Goal: Information Seeking & Learning: Learn about a topic

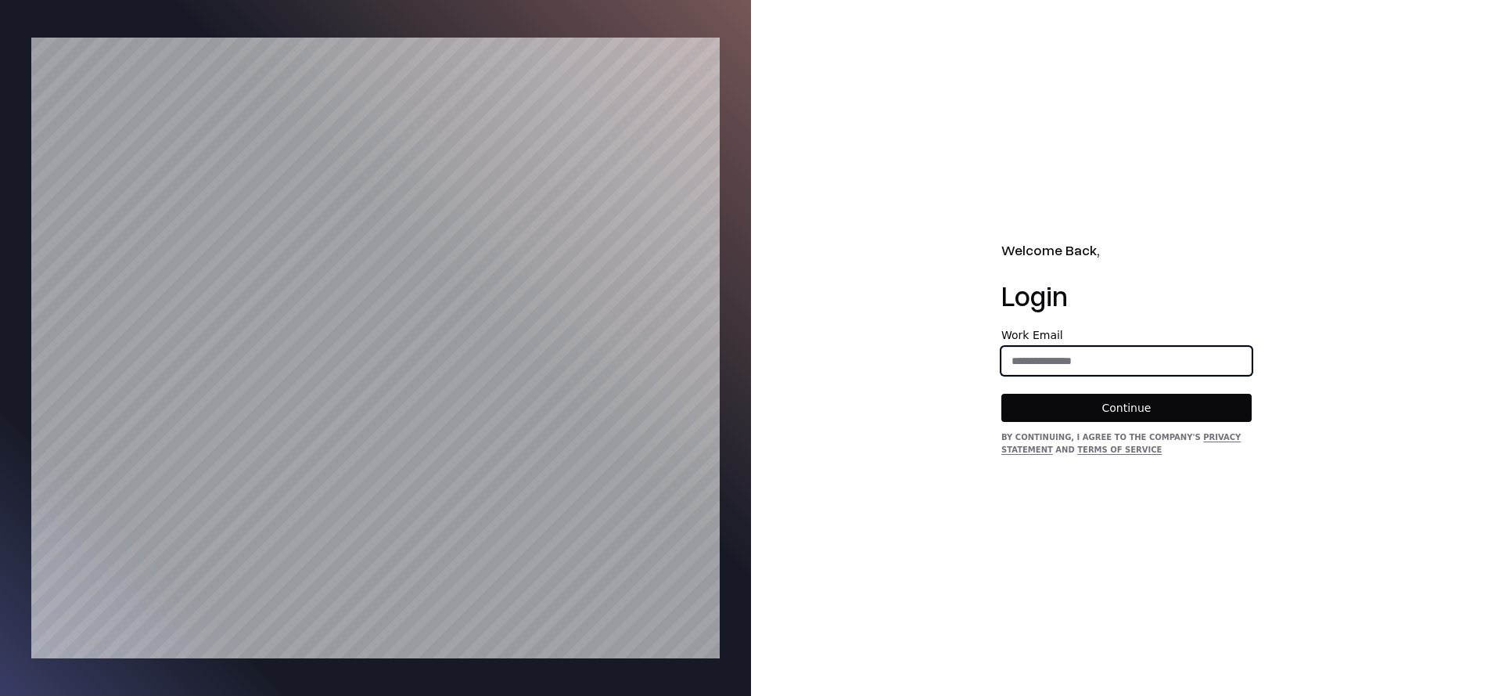
click at [1058, 359] on input "email" at bounding box center [1126, 361] width 249 height 28
type input "**********"
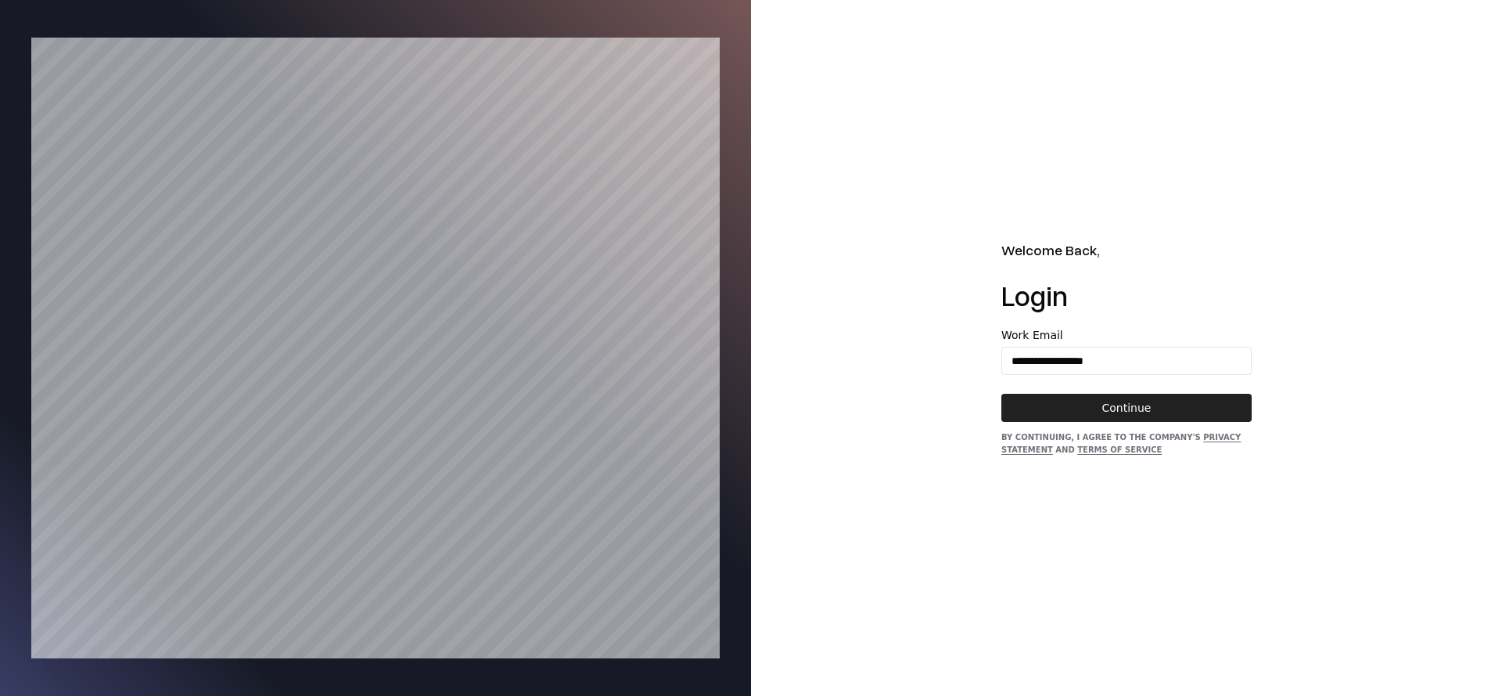
click at [1111, 399] on button "Continue" at bounding box center [1126, 408] width 250 height 28
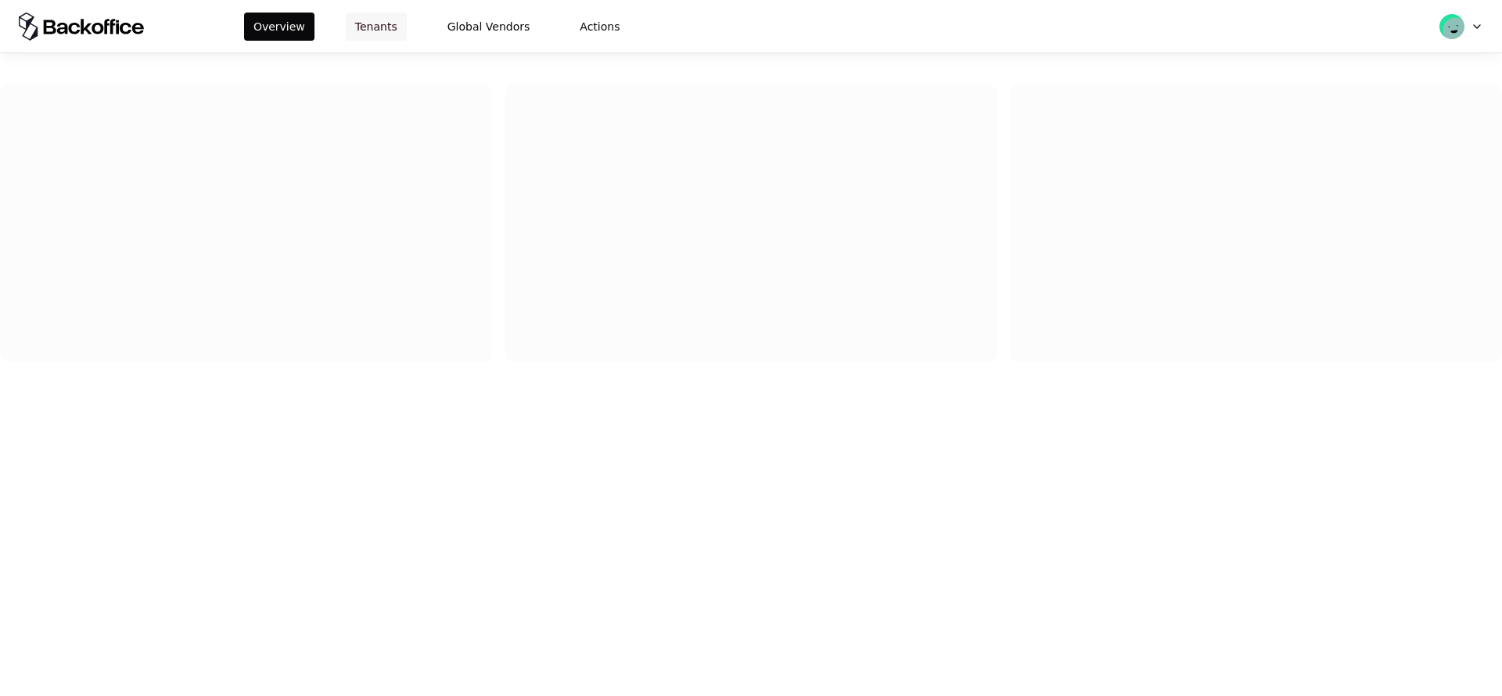
click at [377, 31] on button "Tenants" at bounding box center [376, 27] width 61 height 28
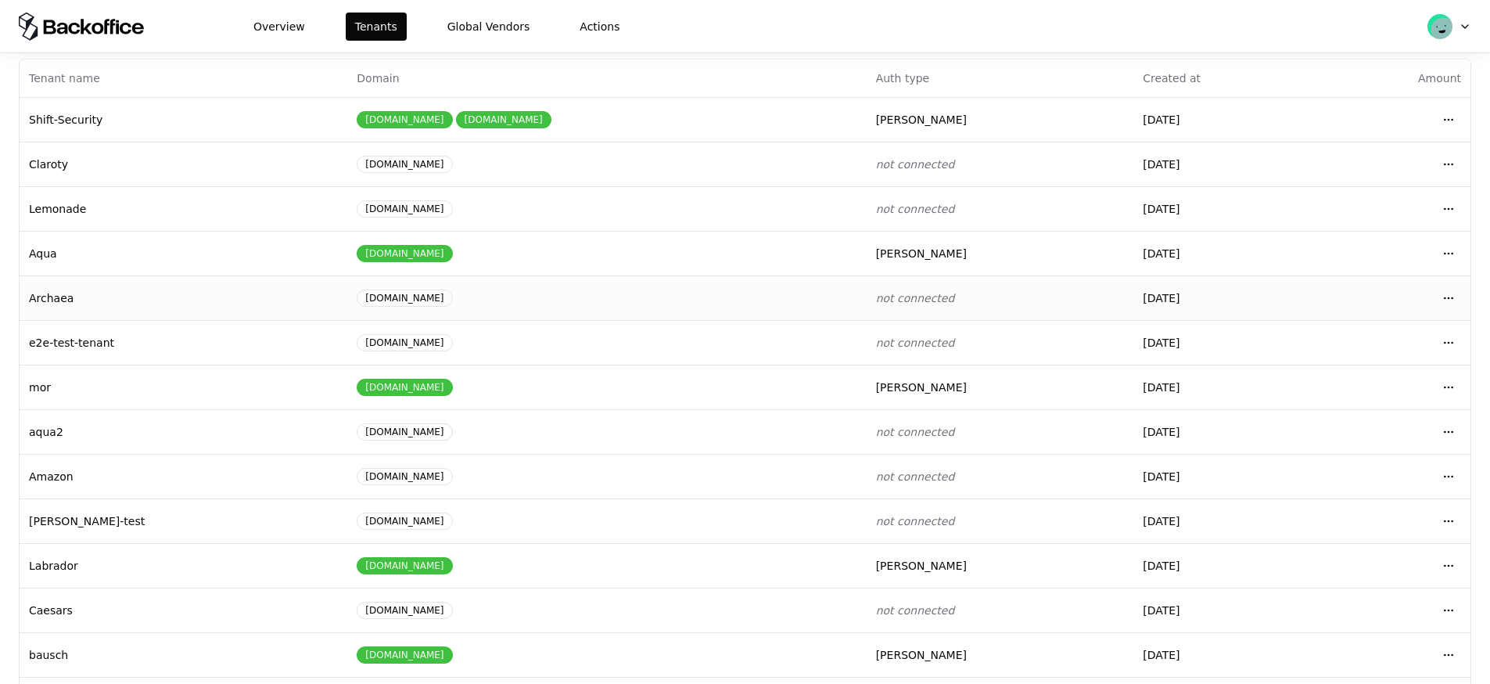
scroll to position [120, 0]
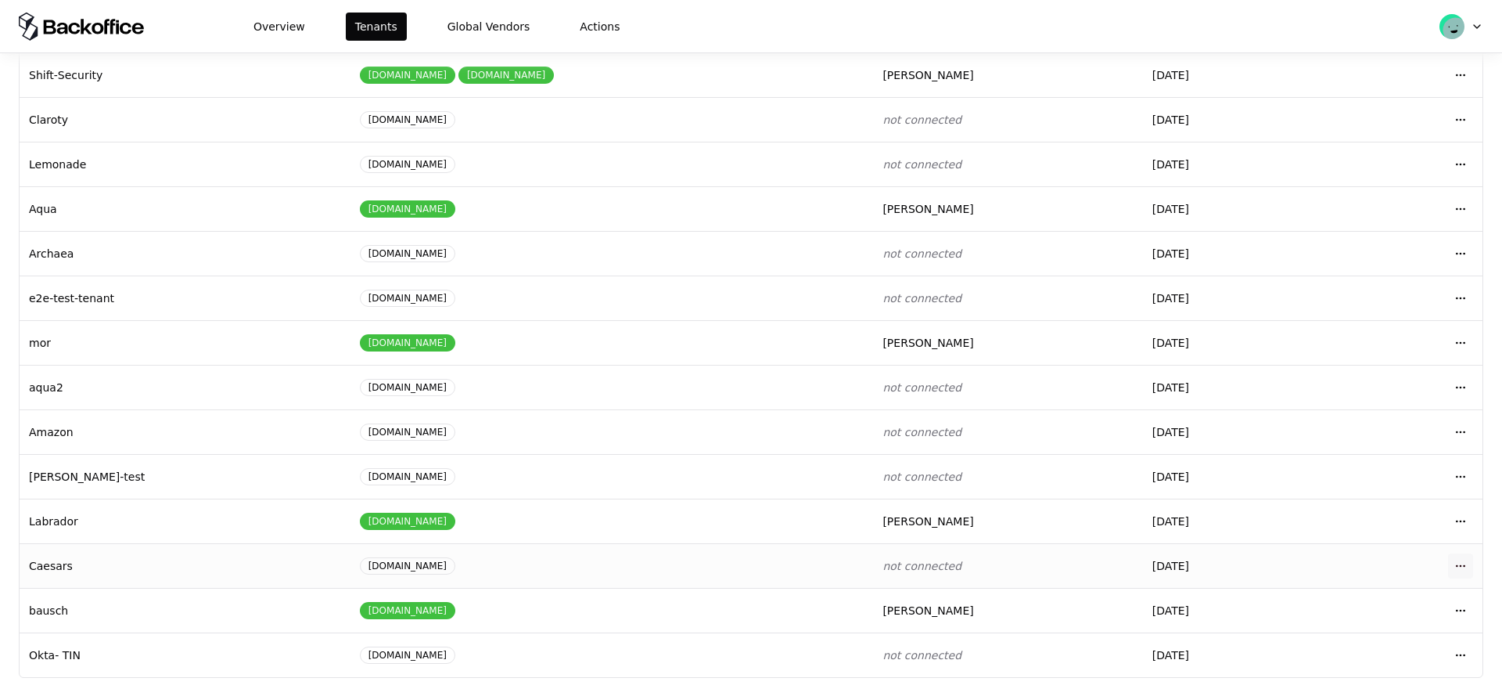
click at [1444, 564] on html "Overview Tenants Global Vendors Actions Tenants Add Tenant Tenant name Domain A…" at bounding box center [751, 348] width 1502 height 696
click at [1343, 500] on div "Login to tenant" at bounding box center [1380, 498] width 178 height 31
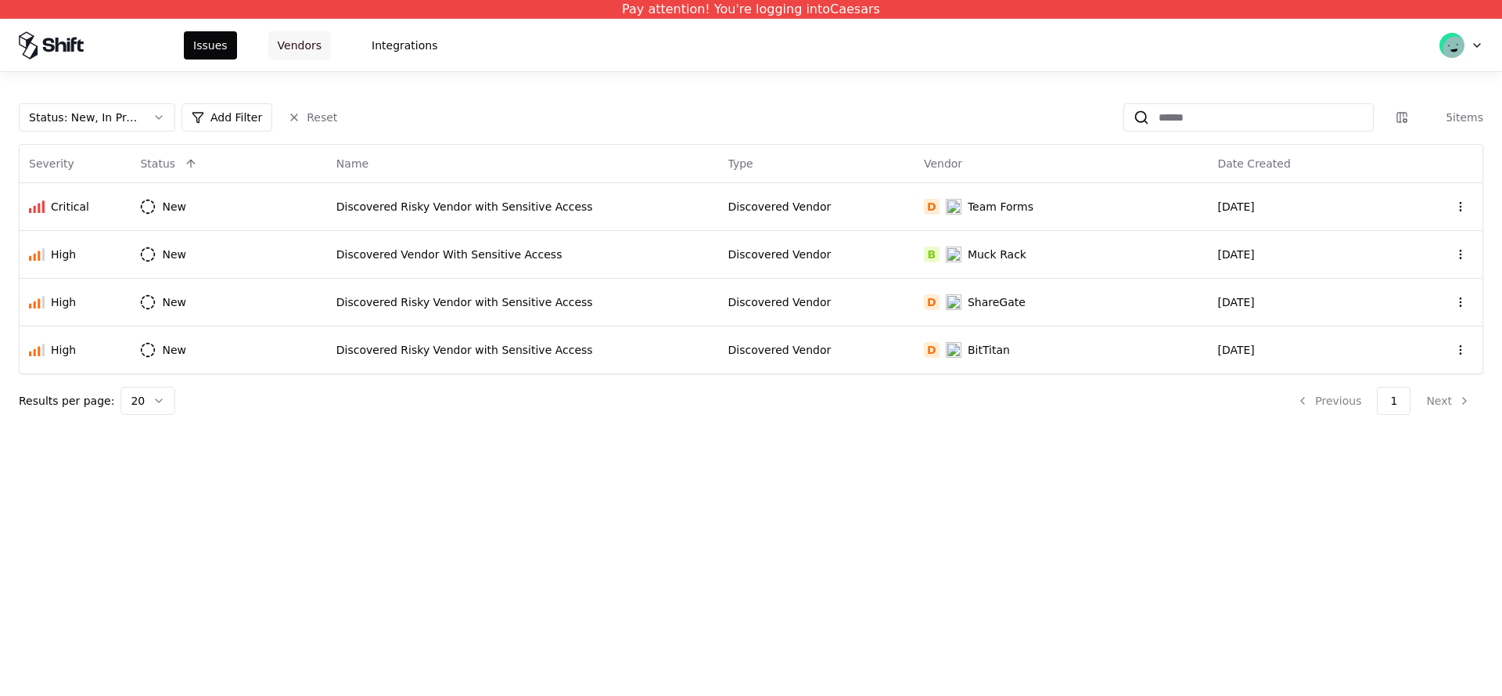
click at [288, 49] on button "Vendors" at bounding box center [299, 45] width 63 height 28
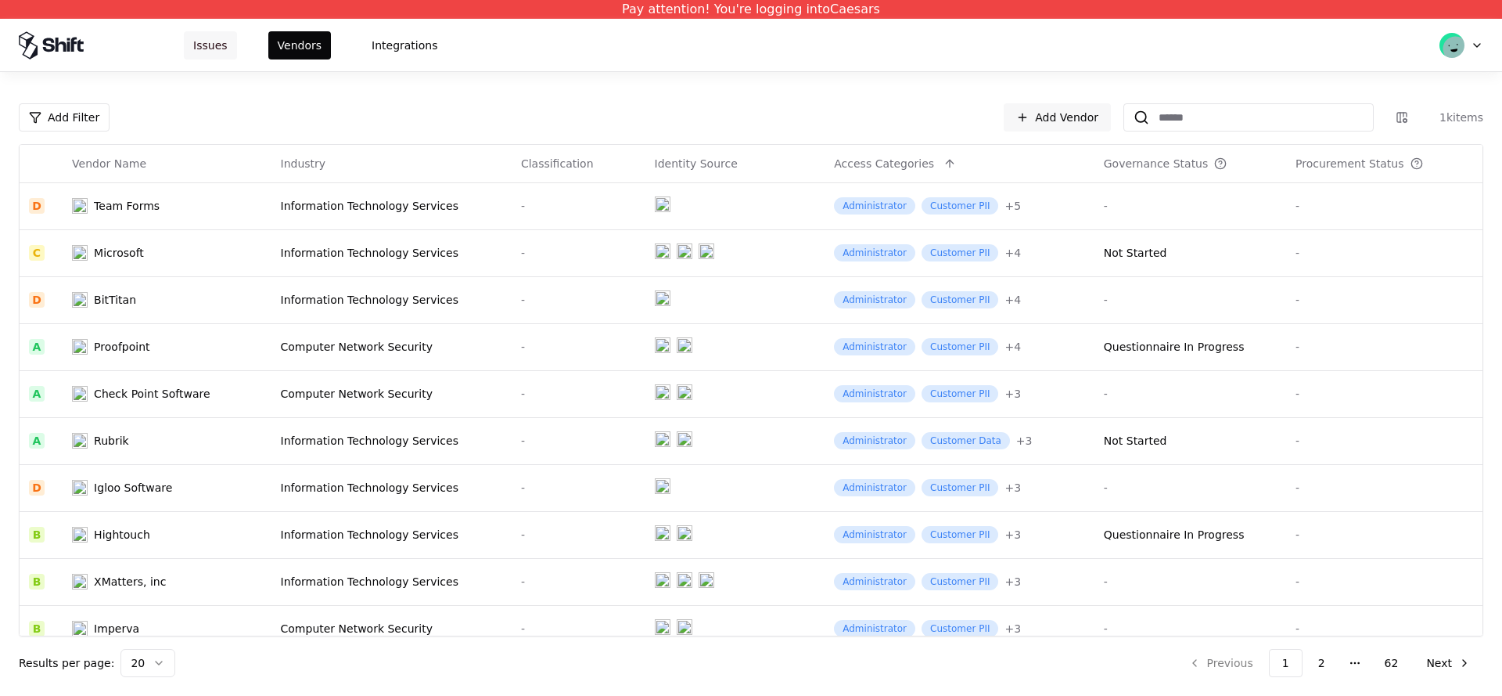
click at [200, 45] on button "Issues" at bounding box center [210, 45] width 53 height 28
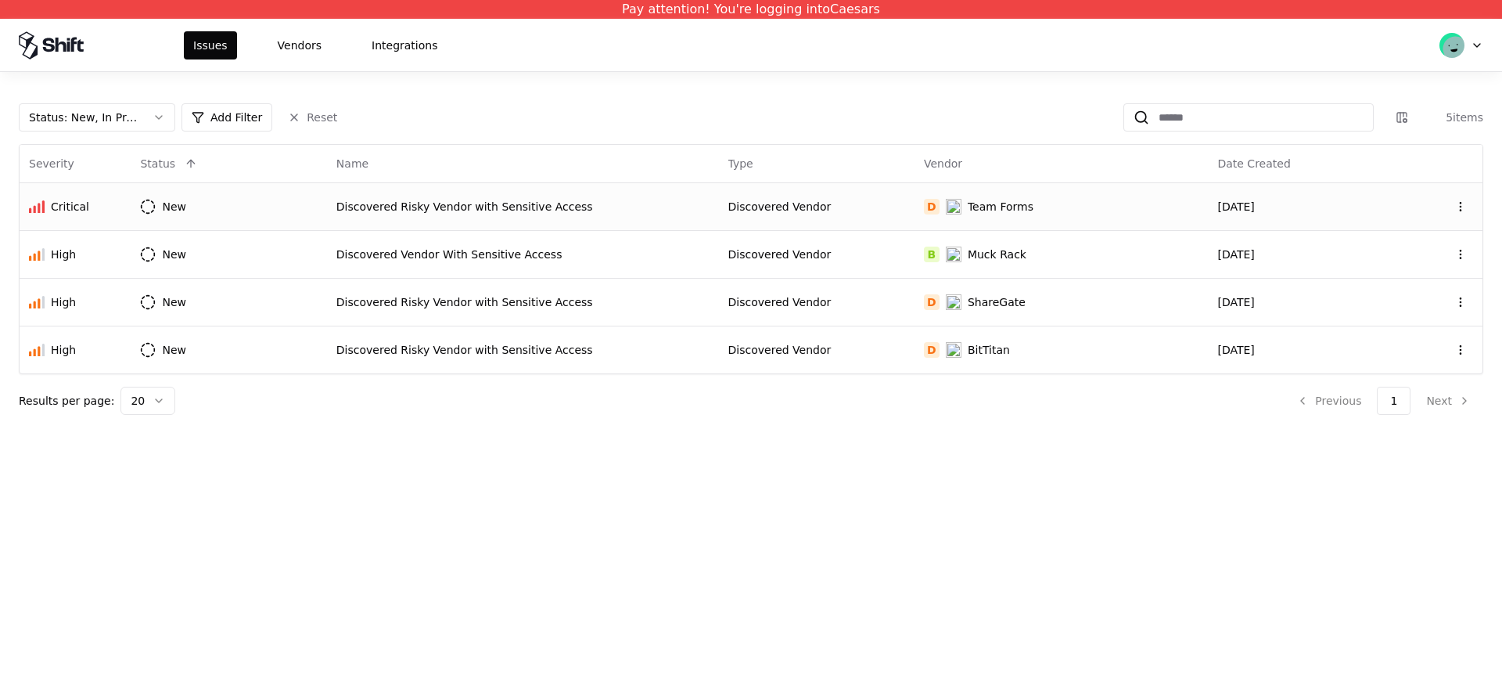
click at [426, 200] on div "Discovered Risky Vendor with Sensitive Access" at bounding box center [522, 207] width 373 height 16
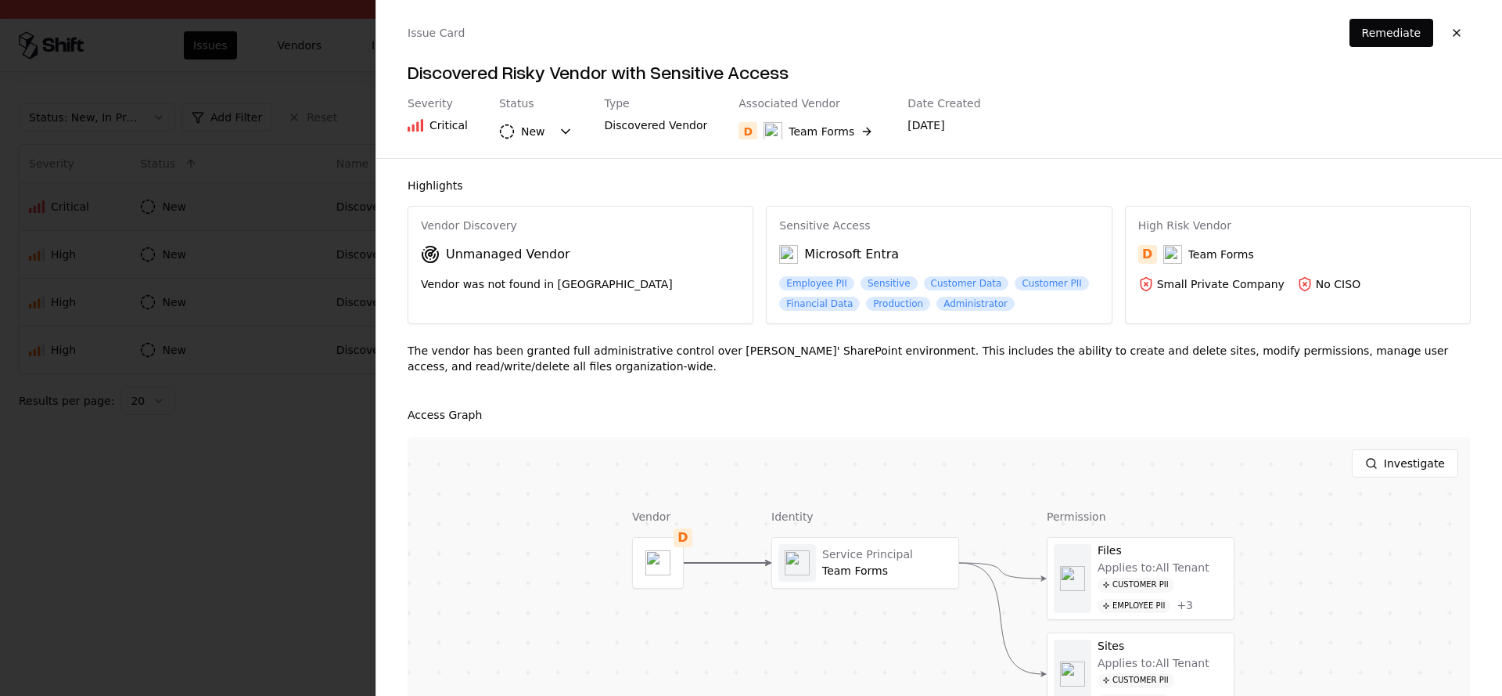
click at [1188, 250] on div "Team Forms" at bounding box center [1221, 254] width 66 height 16
click at [793, 129] on div "Team Forms" at bounding box center [822, 132] width 66 height 16
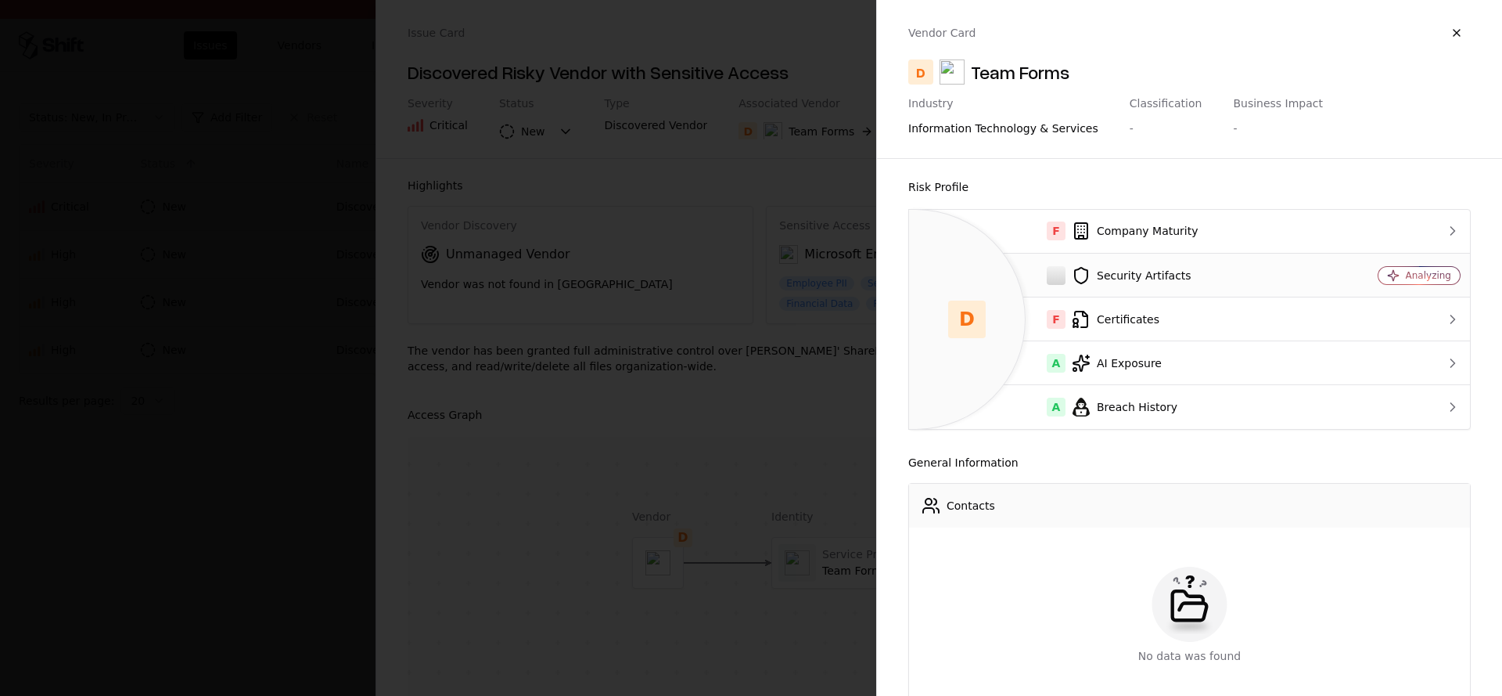
click at [1144, 266] on div "Security Artifacts" at bounding box center [1119, 275] width 394 height 19
click at [1148, 274] on div "Security Artifacts" at bounding box center [1119, 275] width 394 height 19
click at [1148, 273] on div "Security Artifacts" at bounding box center [1119, 275] width 394 height 19
click at [690, 297] on div at bounding box center [751, 348] width 1502 height 696
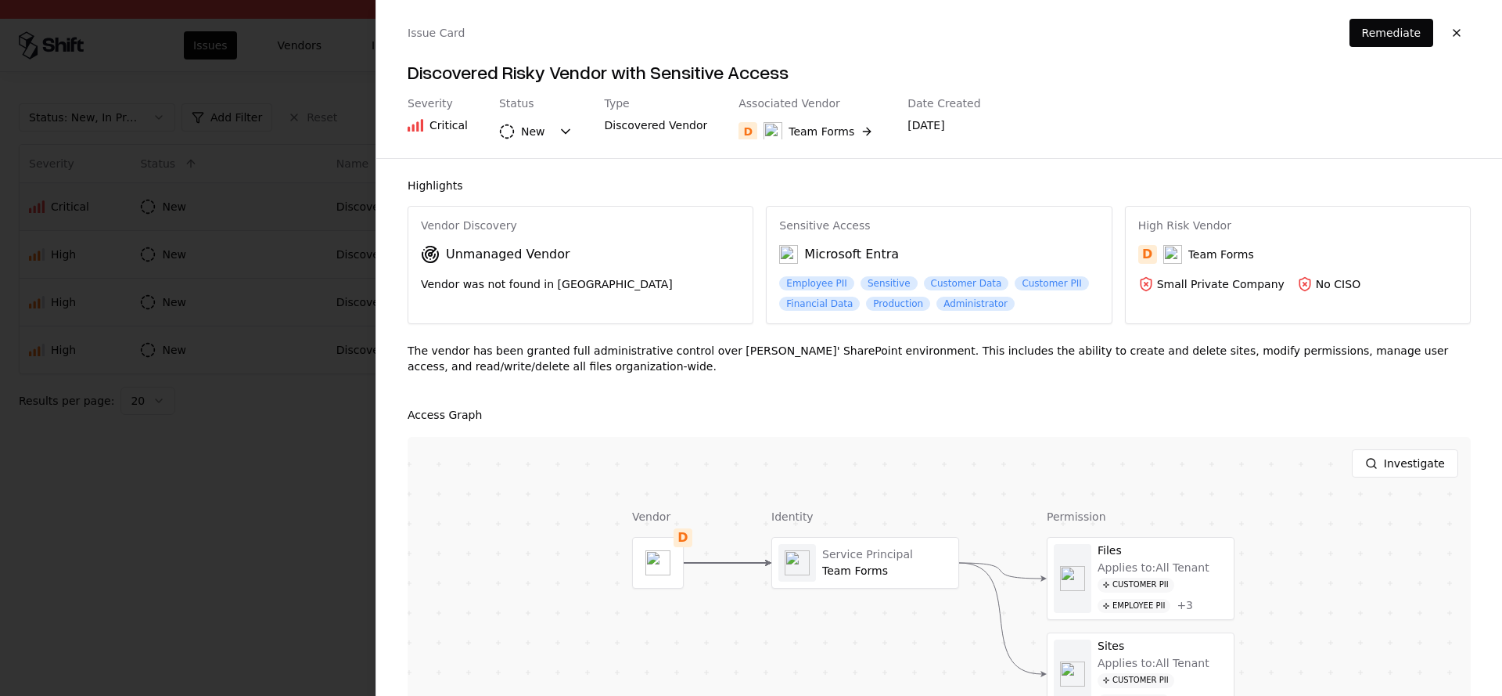
click at [104, 279] on div at bounding box center [751, 348] width 1502 height 696
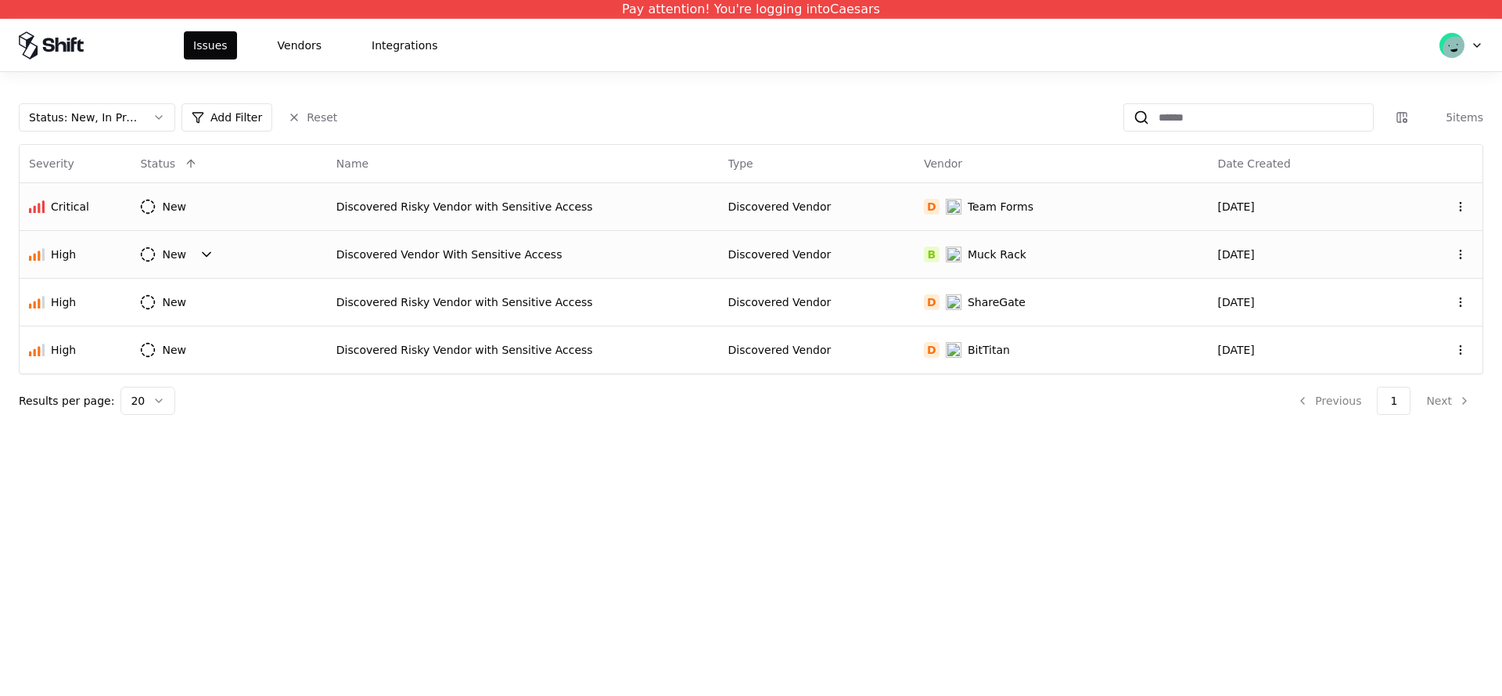
click at [200, 252] on html "Pay attention! You're logging into Caesars Issues Vendors Integrations Status :…" at bounding box center [751, 348] width 1502 height 696
click at [68, 249] on html "Pay attention! You're logging into Caesars Issues Vendors Integrations Status :…" at bounding box center [751, 348] width 1502 height 696
click at [68, 249] on div "High" at bounding box center [63, 254] width 25 height 16
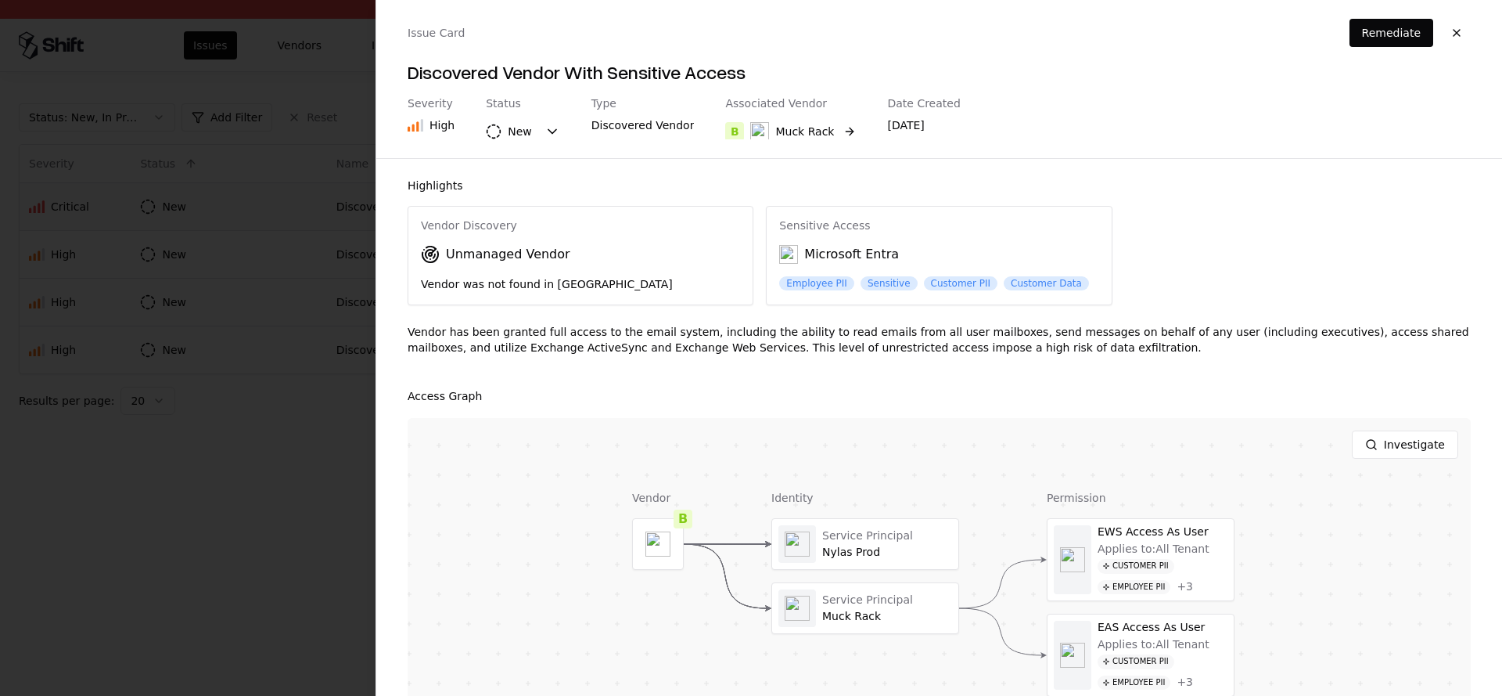
click at [804, 133] on div "Muck Rack" at bounding box center [804, 132] width 59 height 16
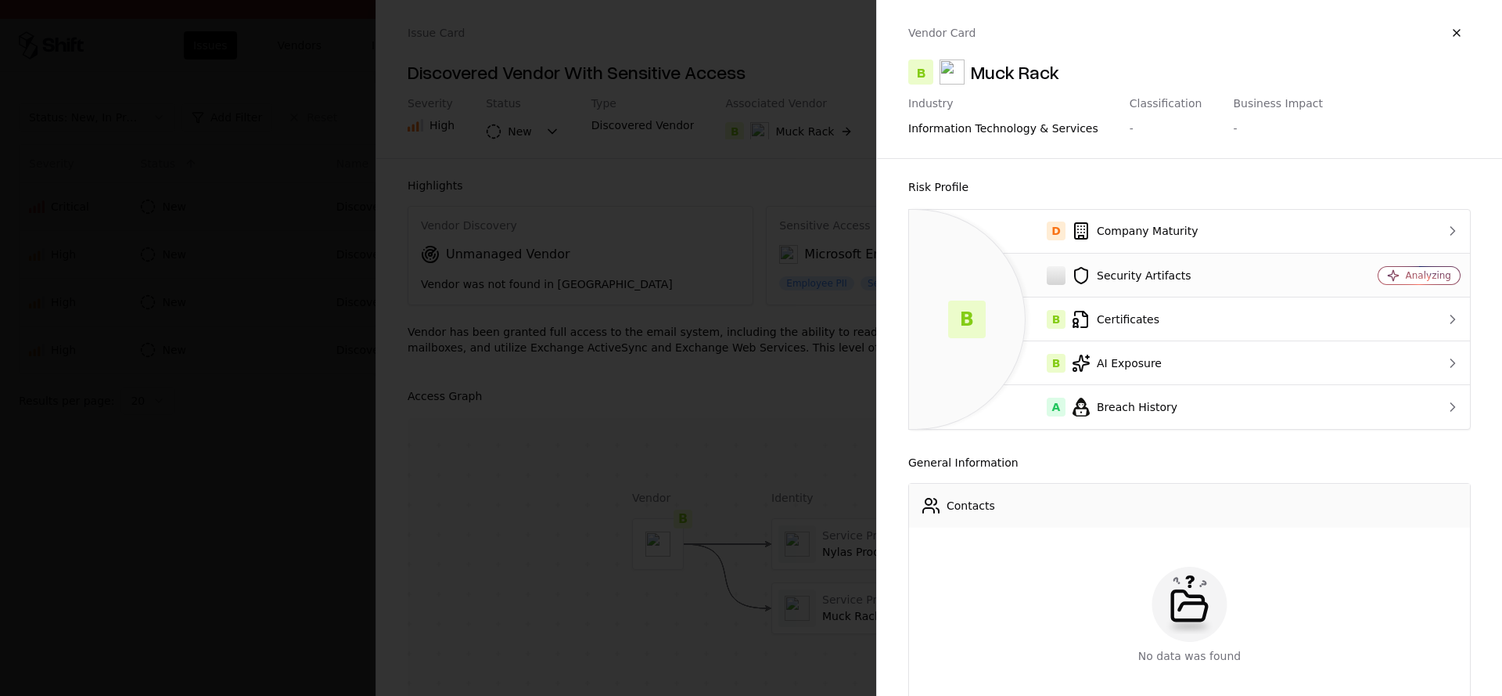
click at [1146, 279] on div "Security Artifacts" at bounding box center [1119, 275] width 394 height 19
click at [27, 394] on div at bounding box center [751, 348] width 1502 height 696
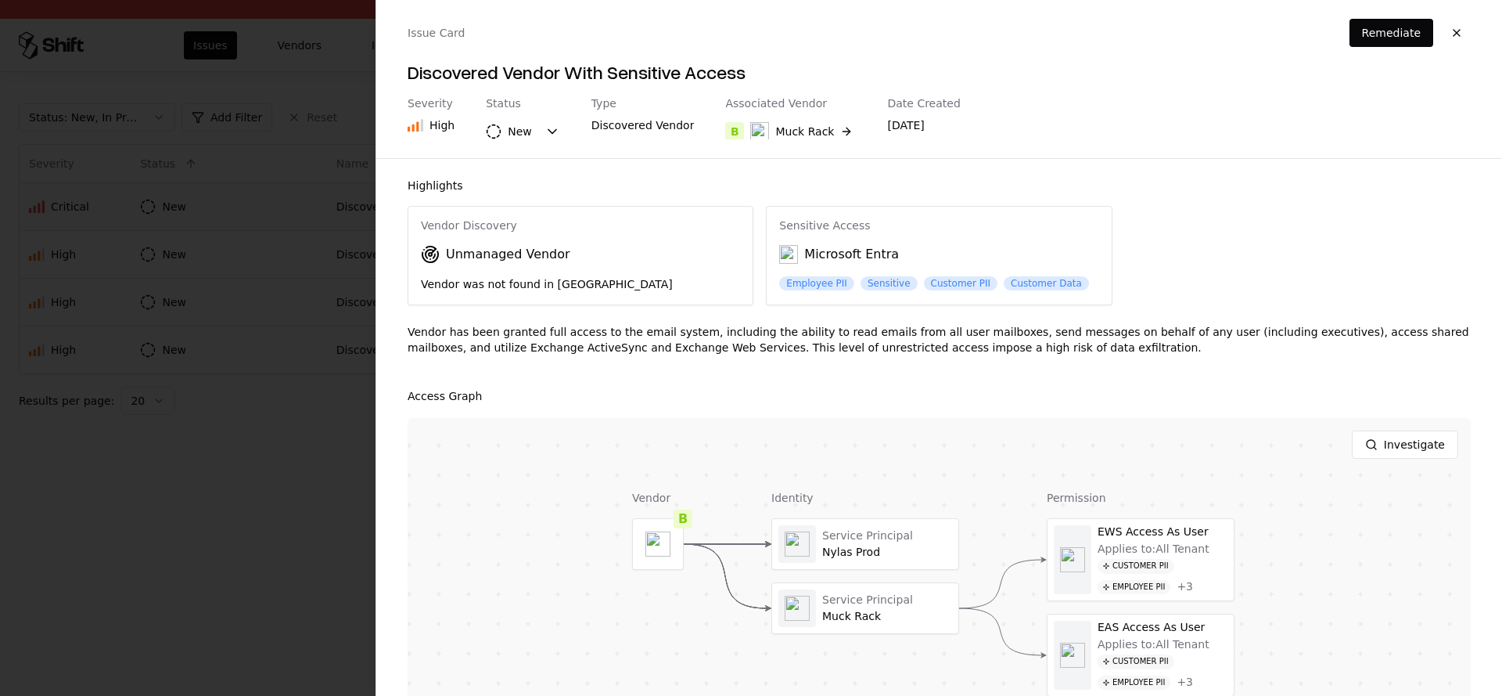
click at [102, 412] on div at bounding box center [751, 348] width 1502 height 696
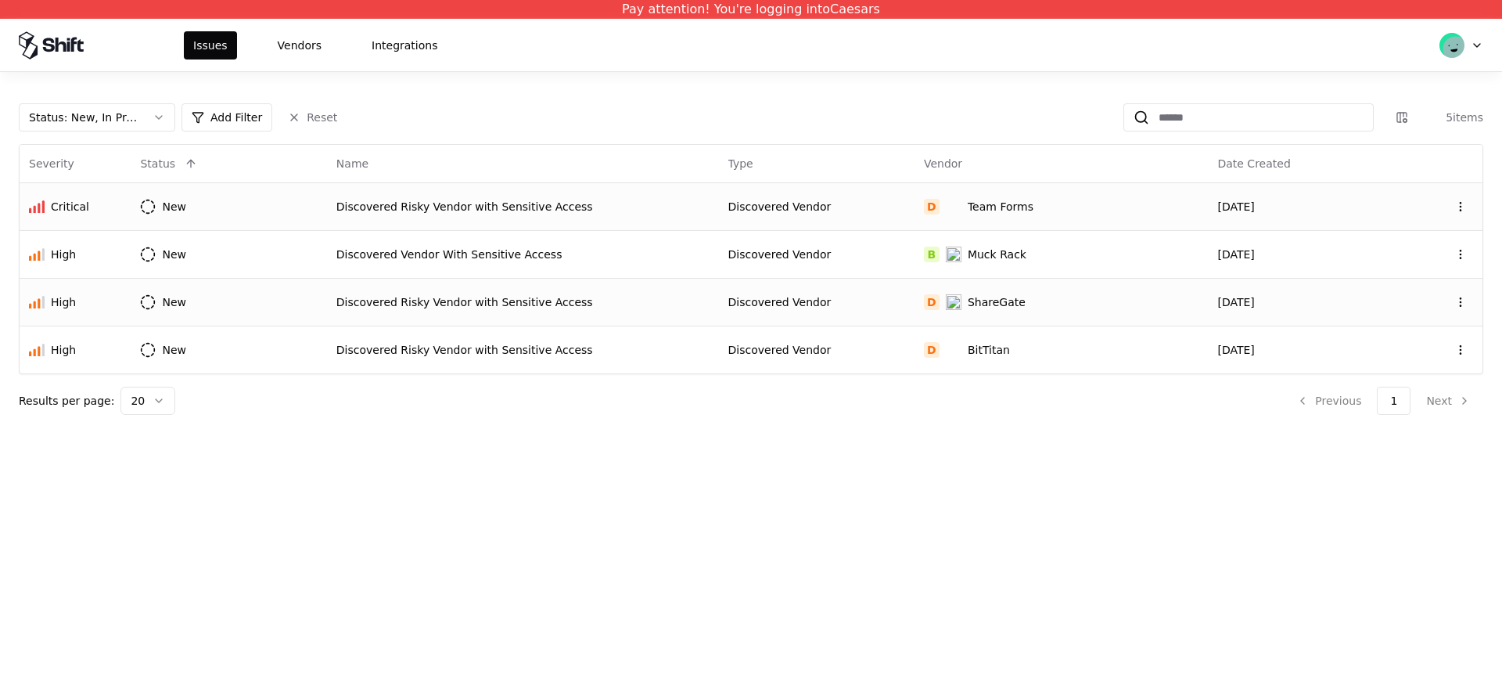
click at [100, 306] on div "High" at bounding box center [75, 302] width 92 height 16
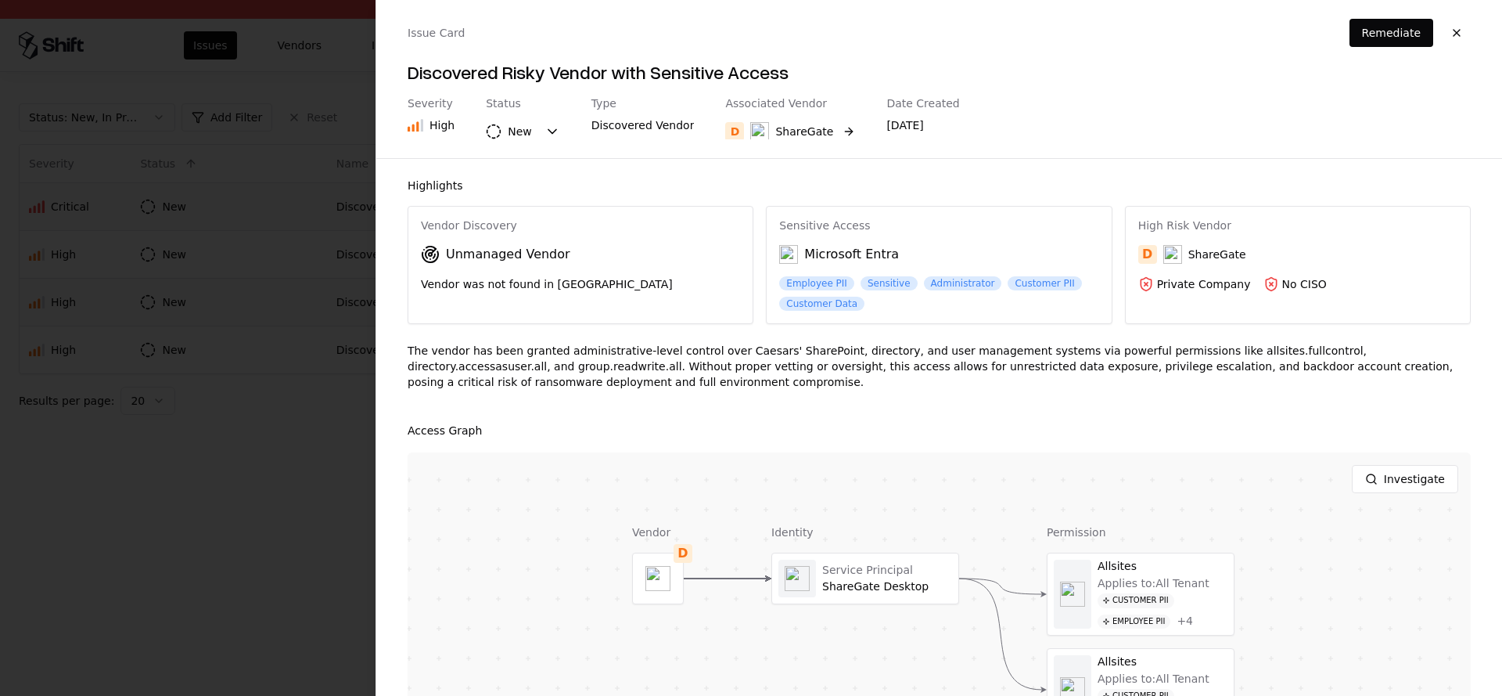
click at [810, 124] on div "ShareGate" at bounding box center [804, 132] width 58 height 16
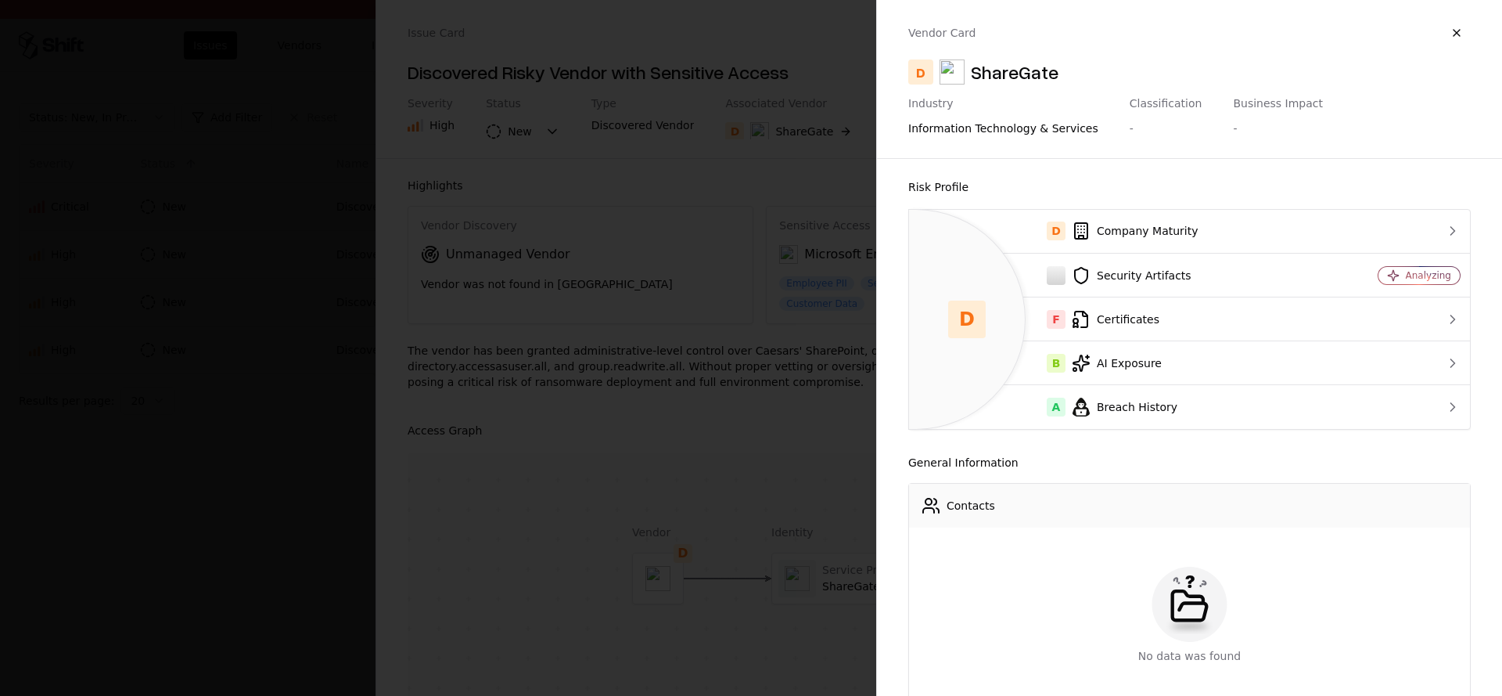
click at [150, 456] on div at bounding box center [751, 348] width 1502 height 696
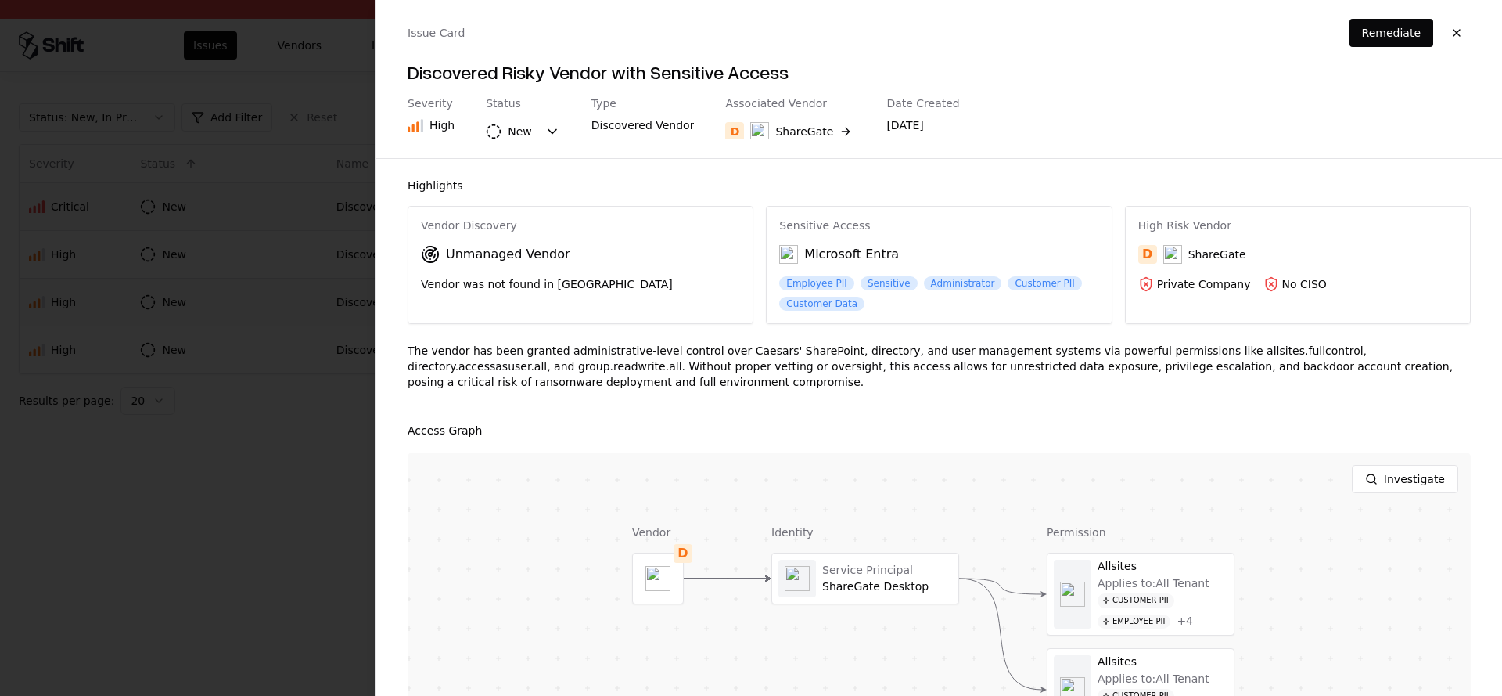
click at [131, 426] on div at bounding box center [751, 348] width 1502 height 696
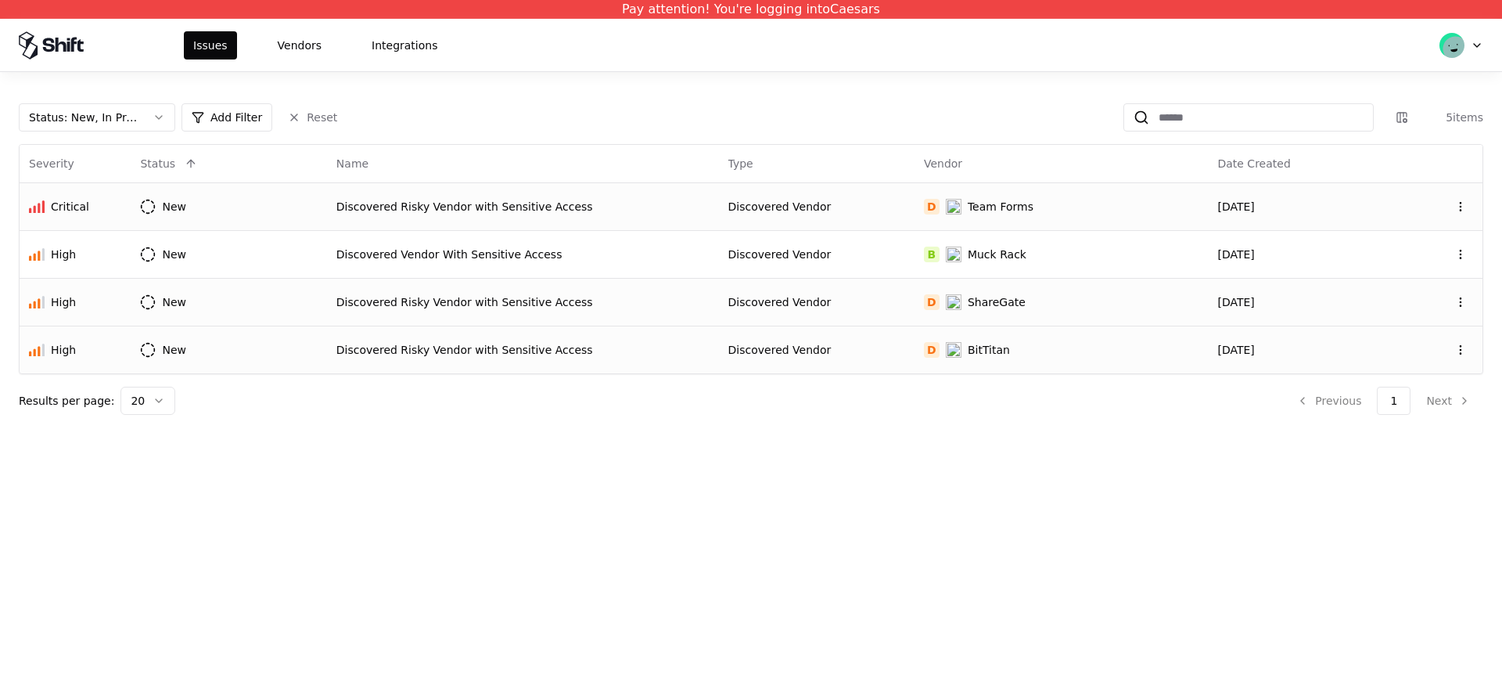
click at [87, 356] on div "High" at bounding box center [75, 350] width 92 height 16
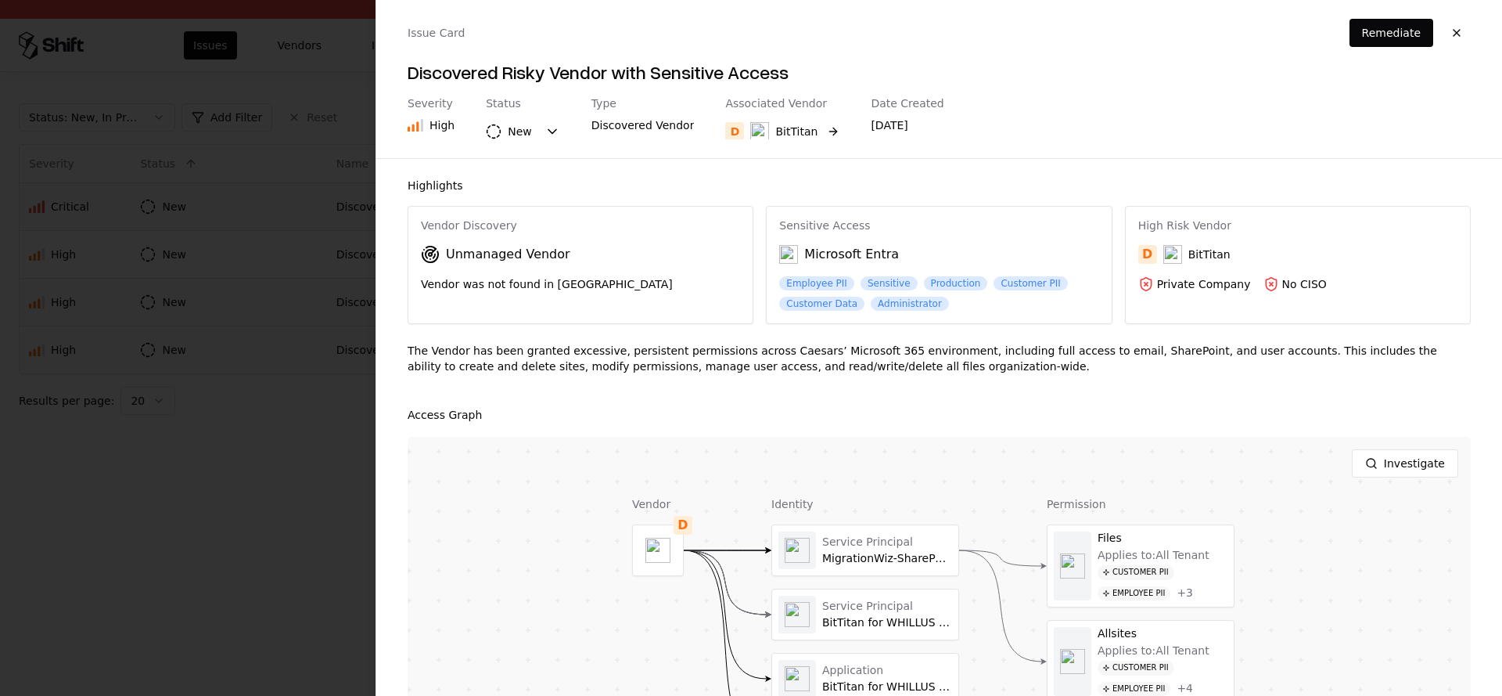
click at [775, 118] on button "D BitTitan" at bounding box center [782, 131] width 114 height 28
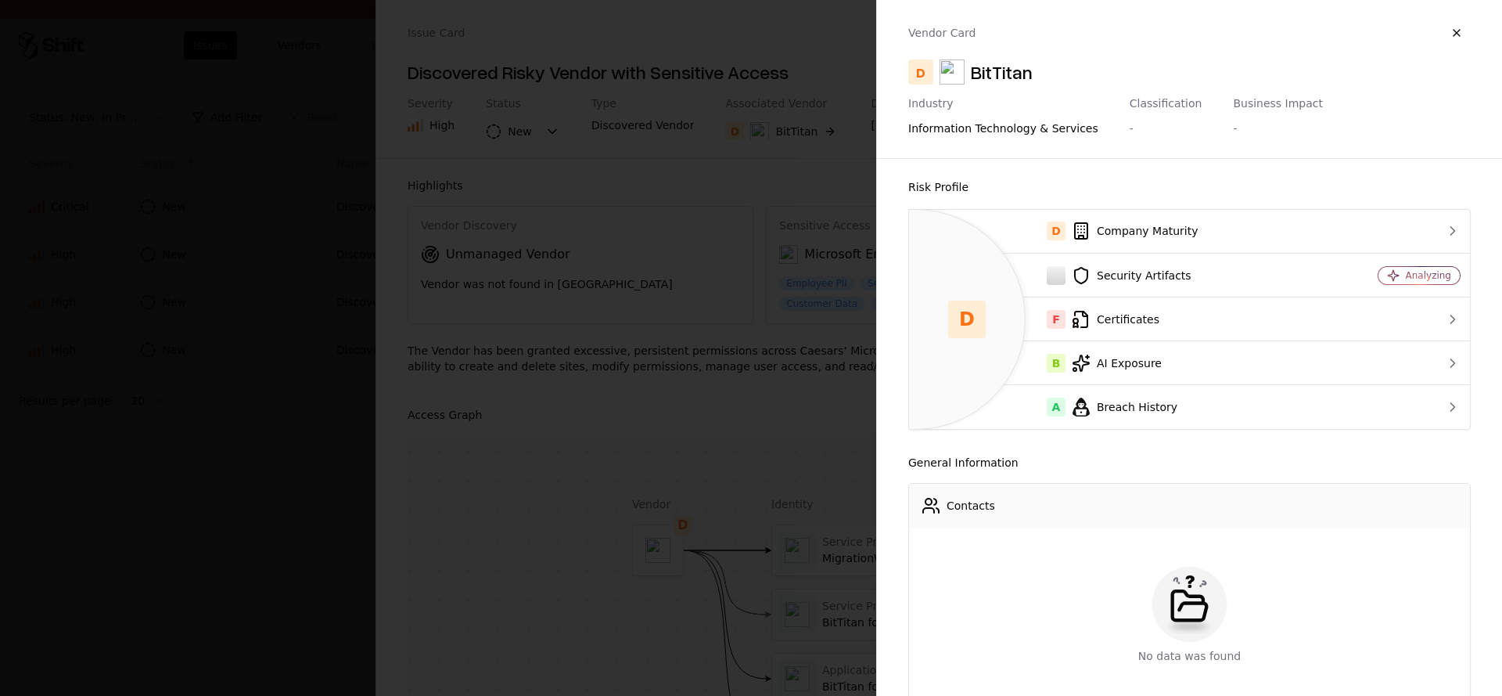
click at [164, 381] on div at bounding box center [751, 348] width 1502 height 696
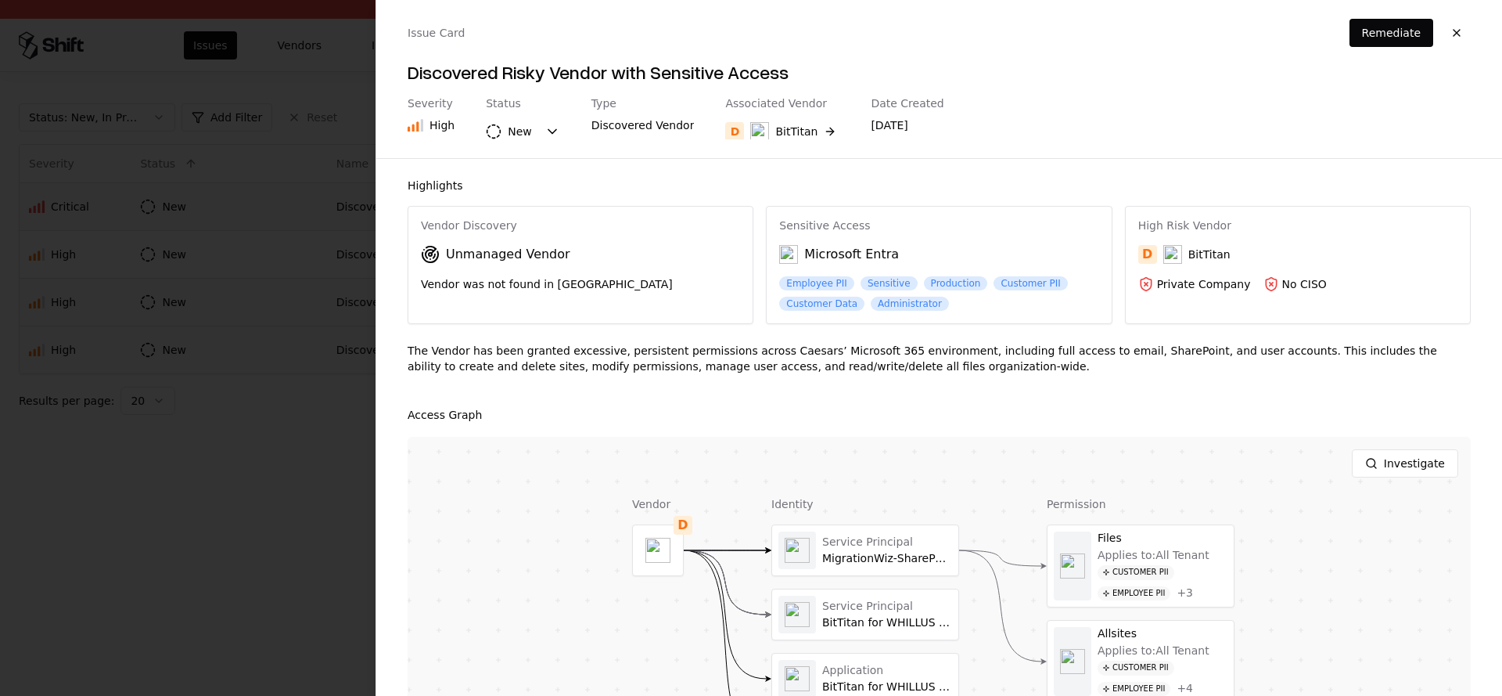
click at [287, 266] on div at bounding box center [751, 348] width 1502 height 696
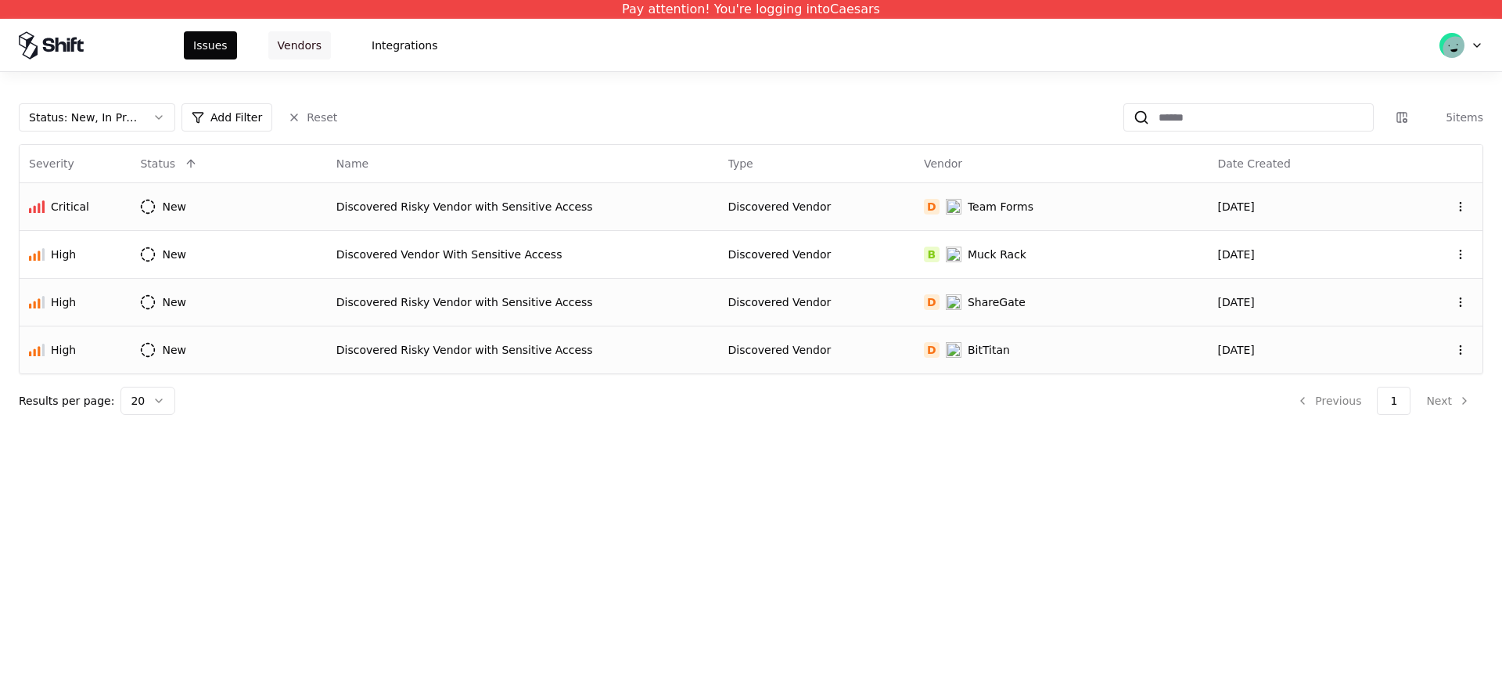
click at [300, 39] on button "Vendors" at bounding box center [299, 45] width 63 height 28
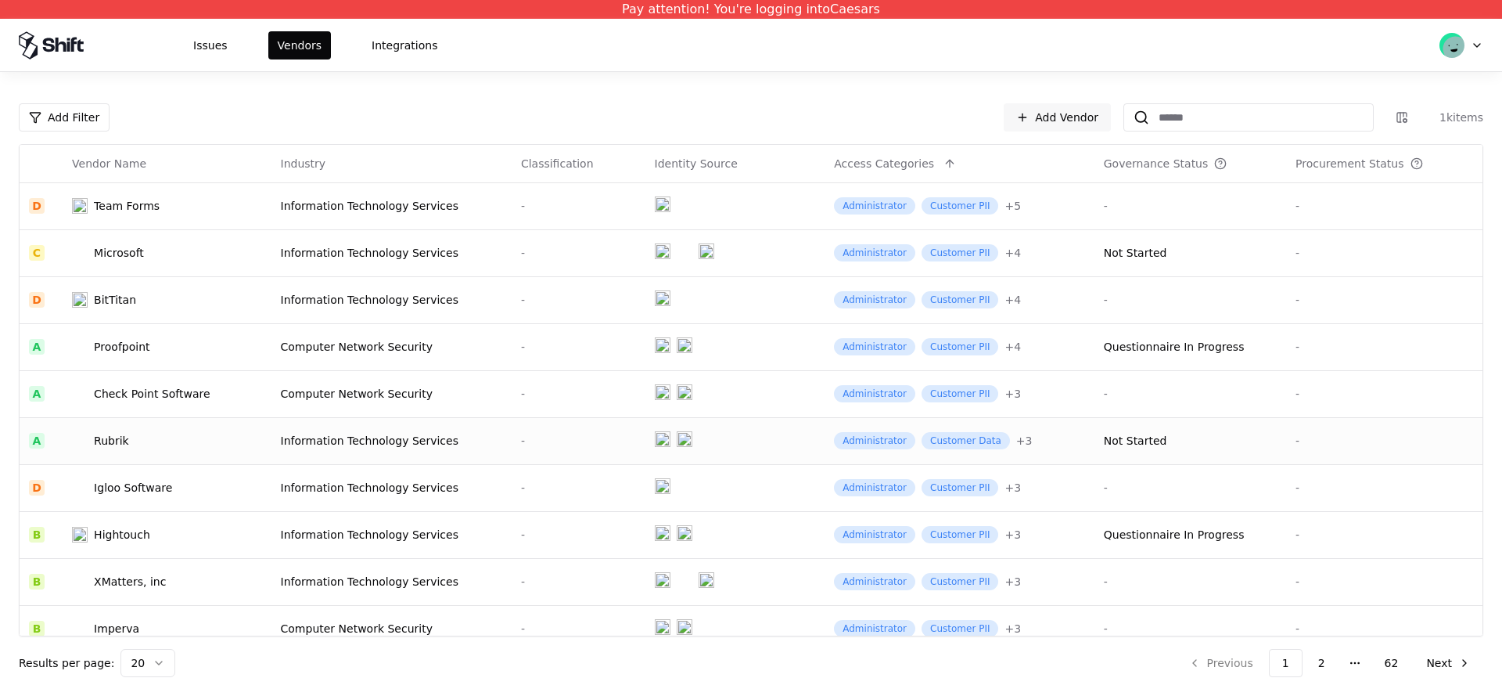
scroll to position [28, 0]
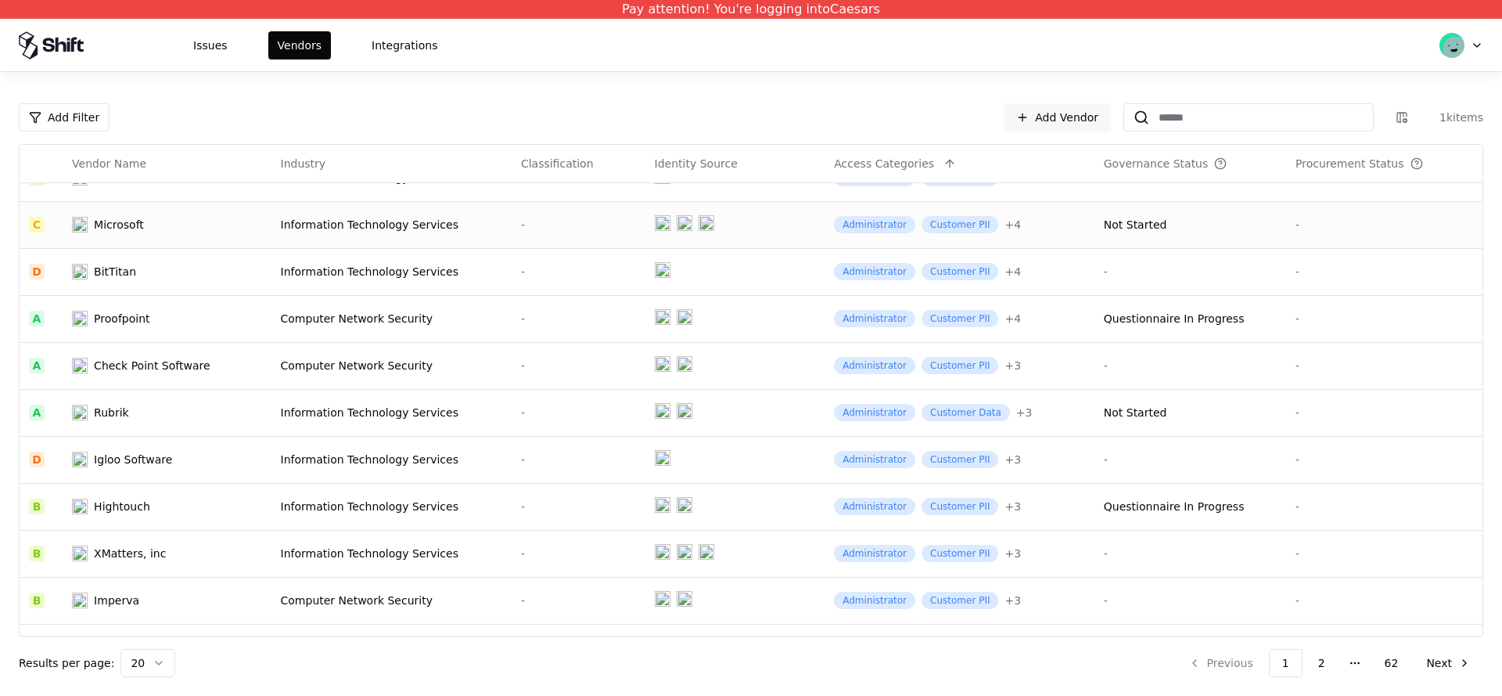
click at [271, 234] on td "Microsoft" at bounding box center [167, 224] width 208 height 47
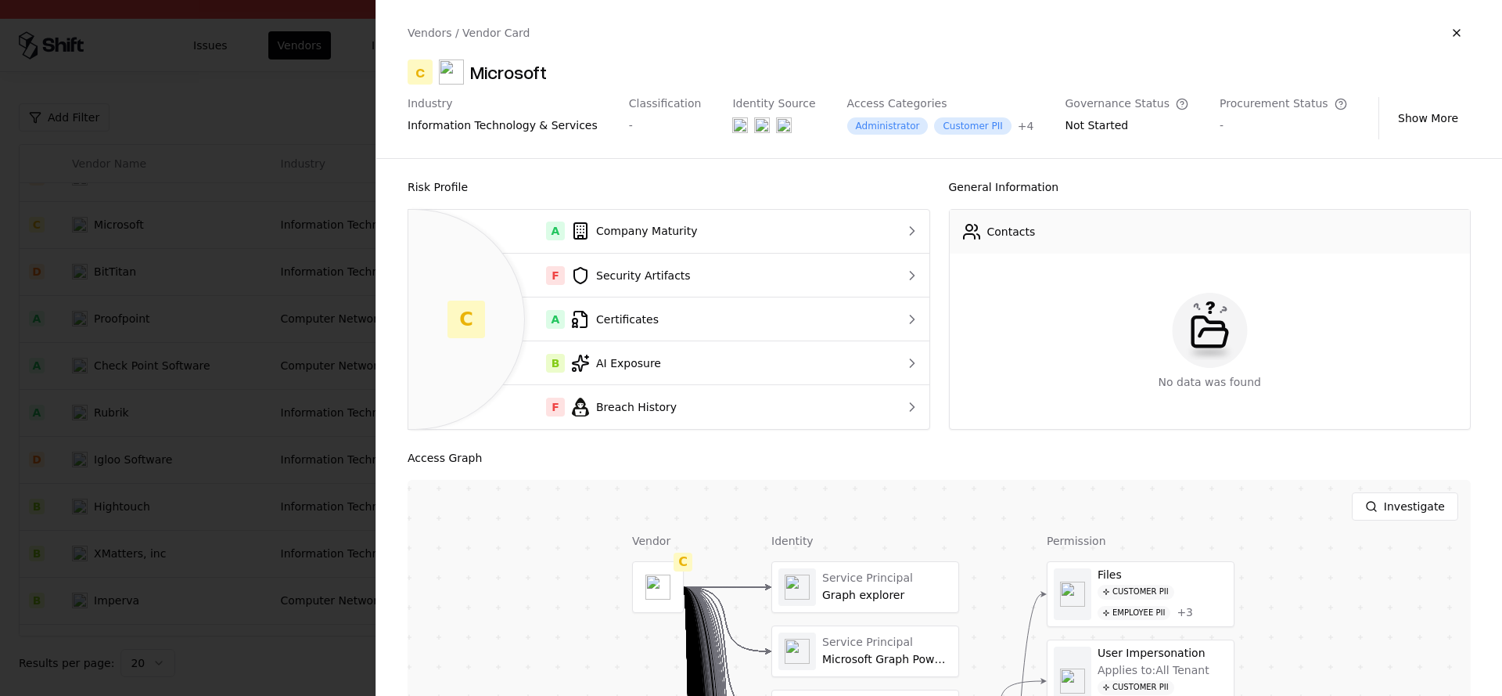
click at [505, 66] on div "Microsoft" at bounding box center [508, 71] width 77 height 25
click at [646, 283] on div "F Security Artifacts" at bounding box center [642, 275] width 442 height 19
